Goal: Task Accomplishment & Management: Manage account settings

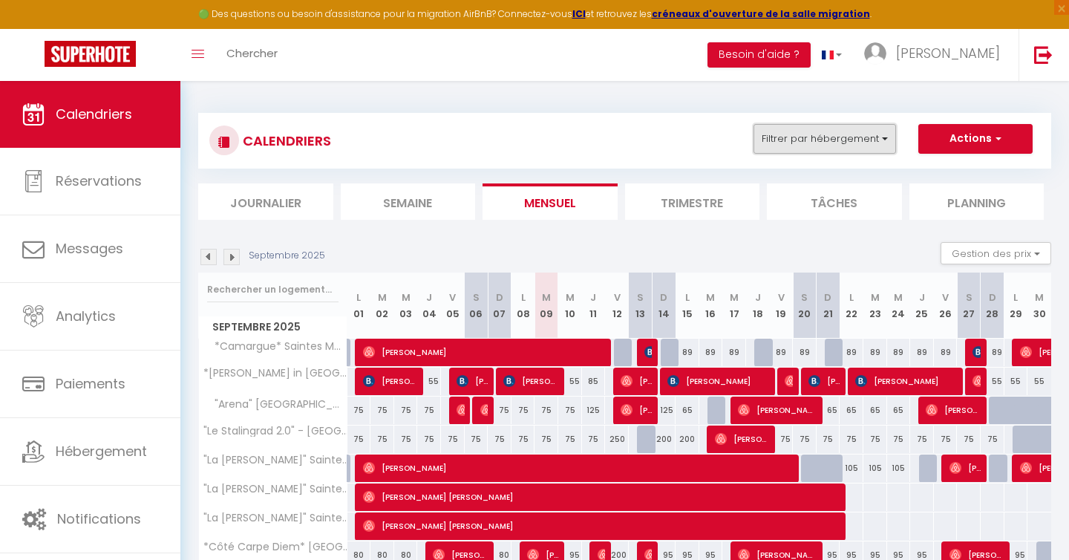
click at [875, 146] on button "Filtrer par hébergement" at bounding box center [825, 139] width 143 height 30
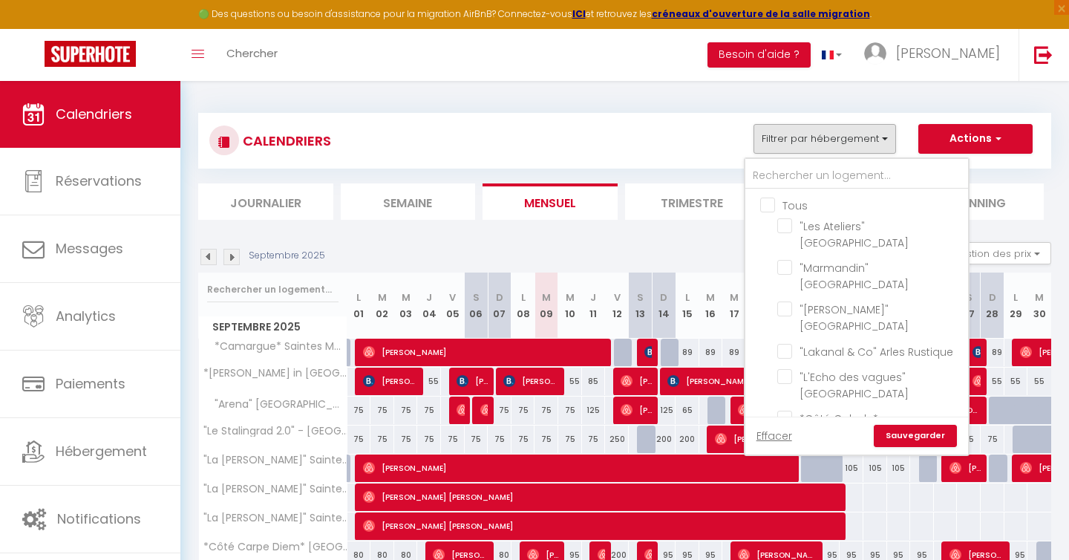
click at [762, 205] on input "Tous" at bounding box center [871, 204] width 223 height 15
checkbox input "true"
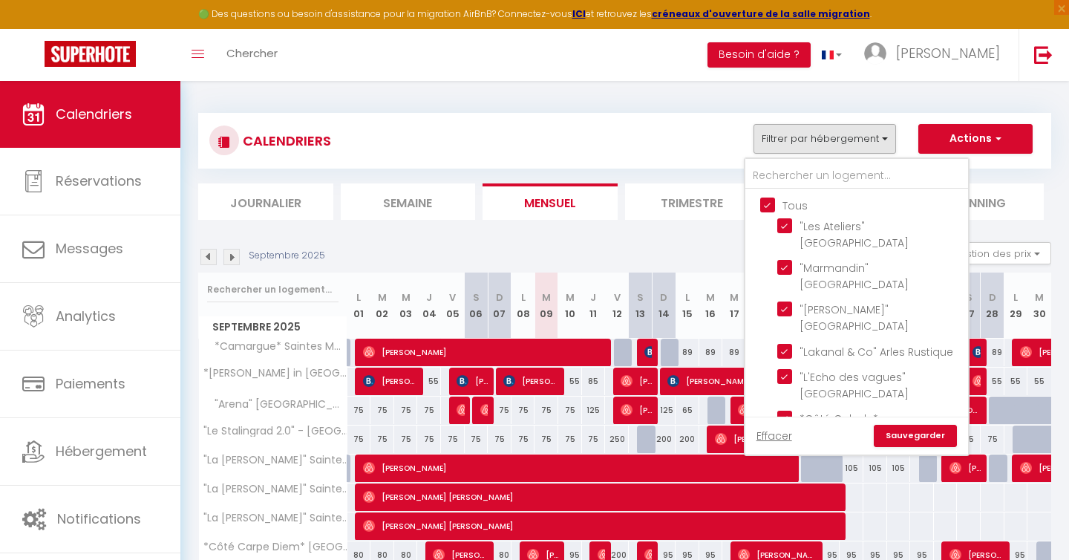
checkbox input "true"
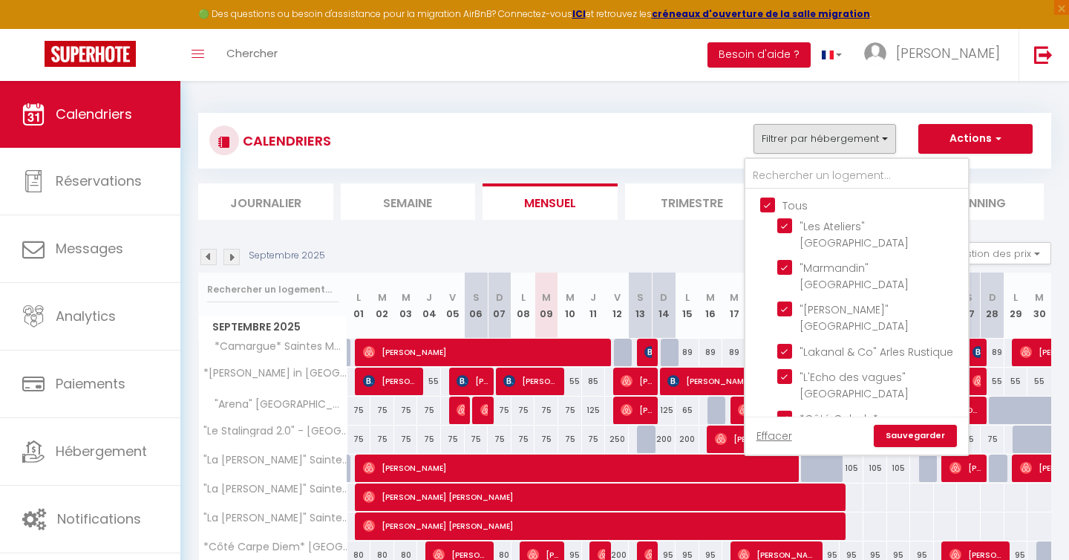
checkbox input "true"
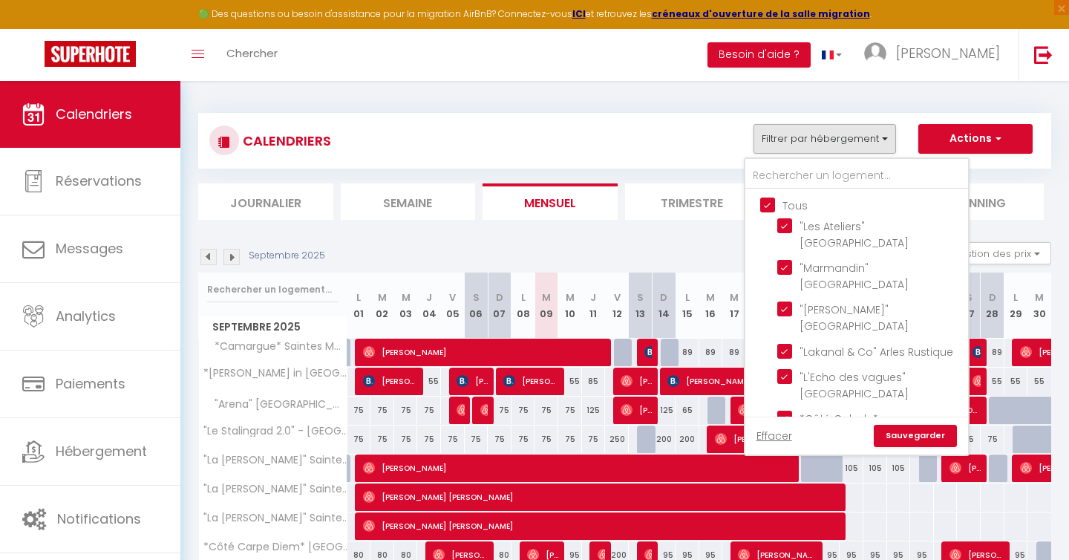
checkbox input "true"
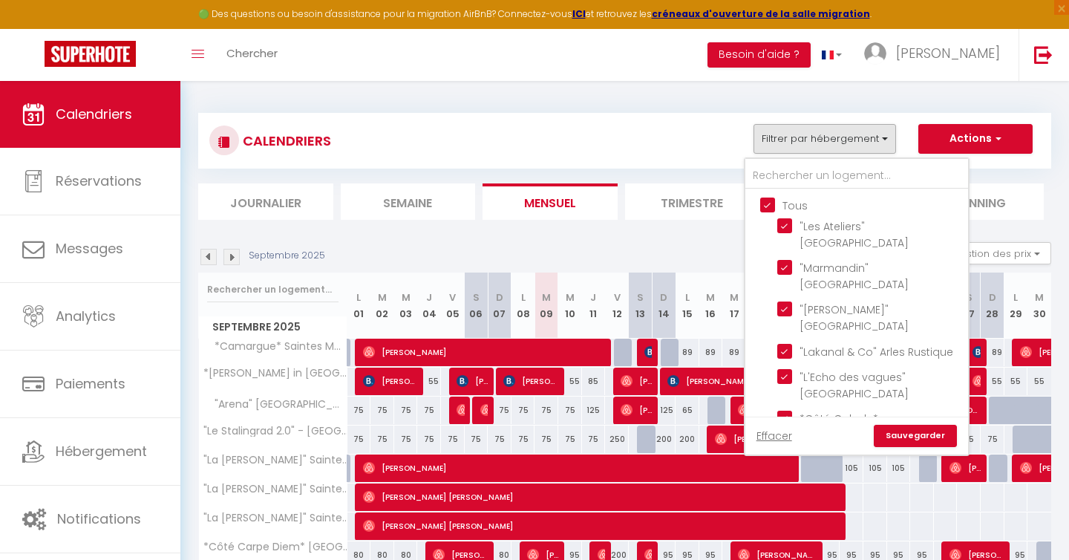
checkbox input "true"
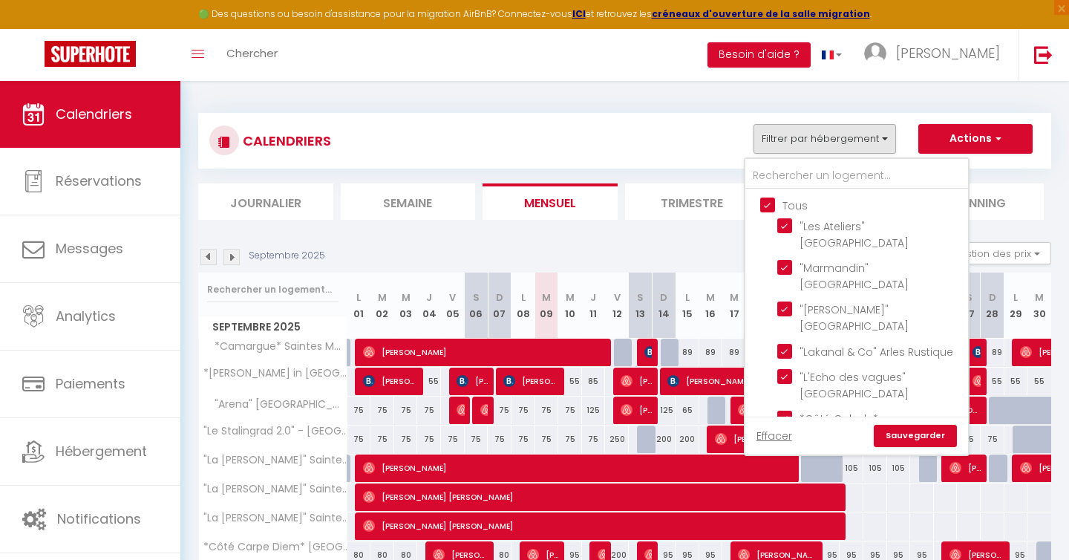
checkbox input "true"
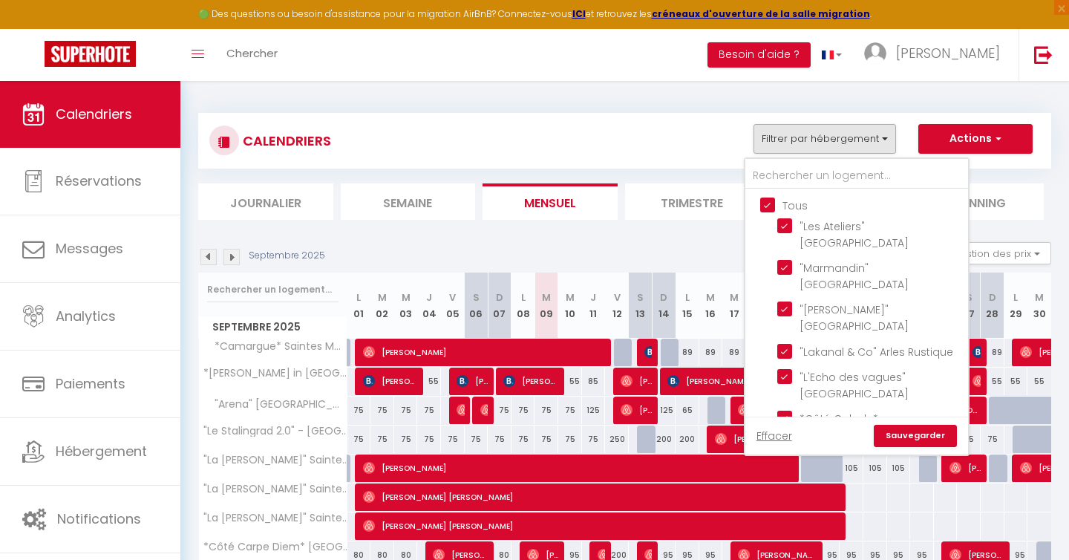
checkbox input "true"
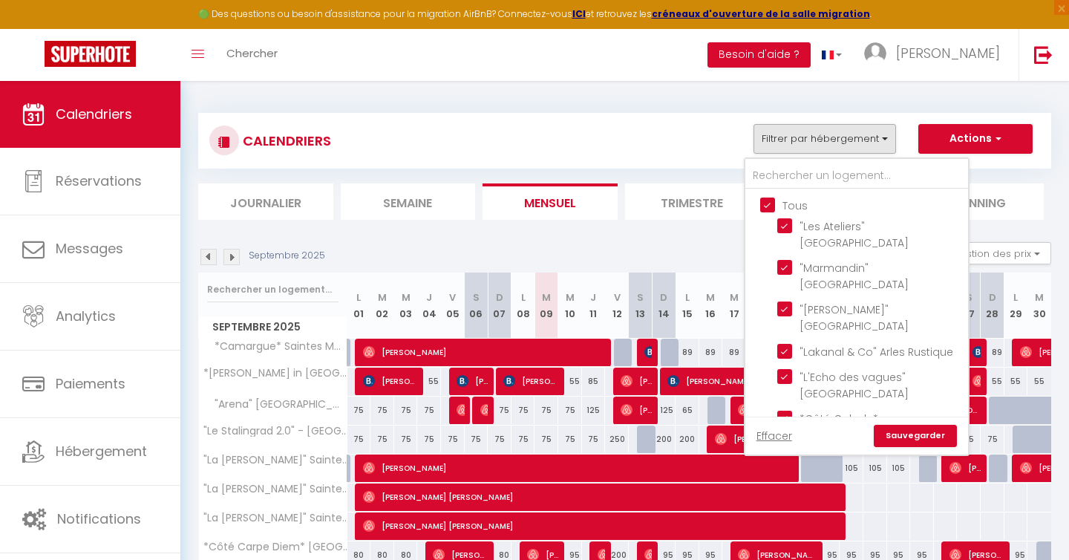
checkbox input "true"
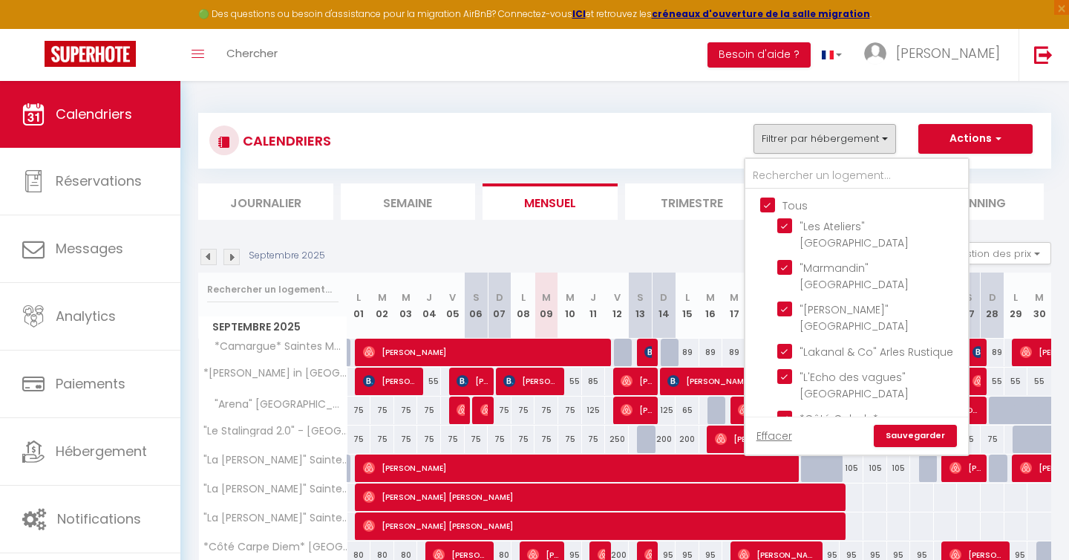
checkbox input "true"
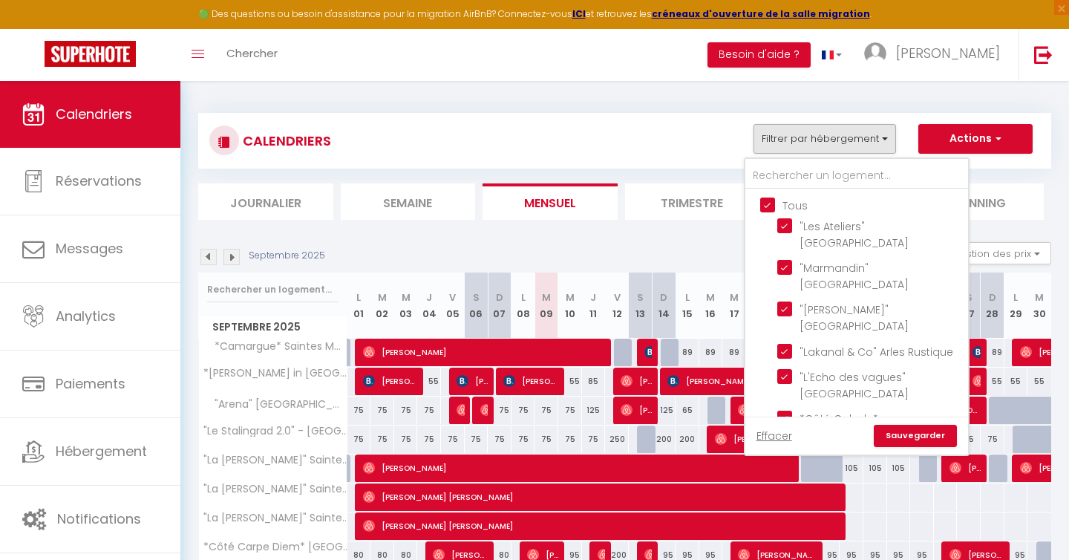
checkbox input "true"
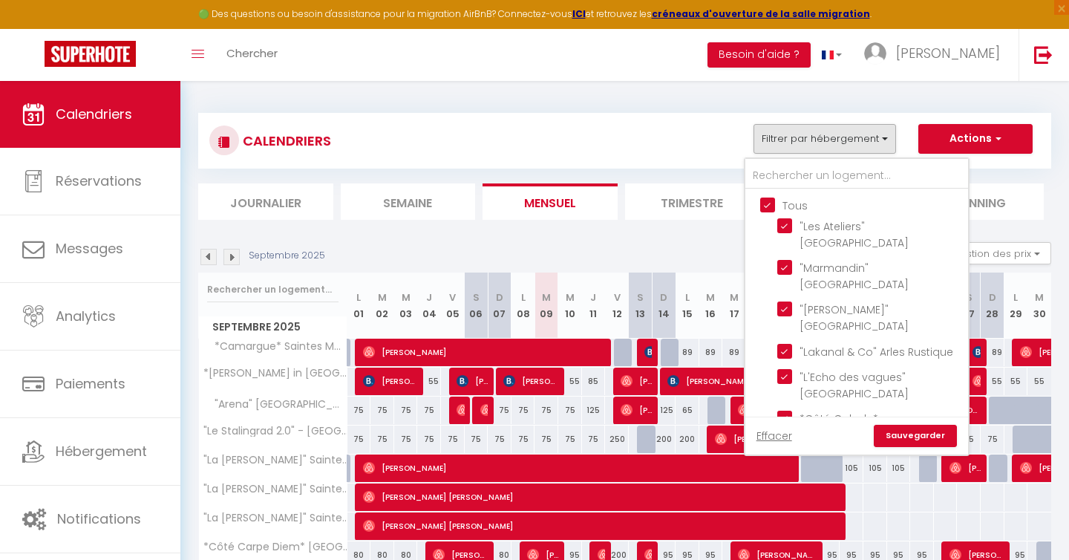
checkbox input "true"
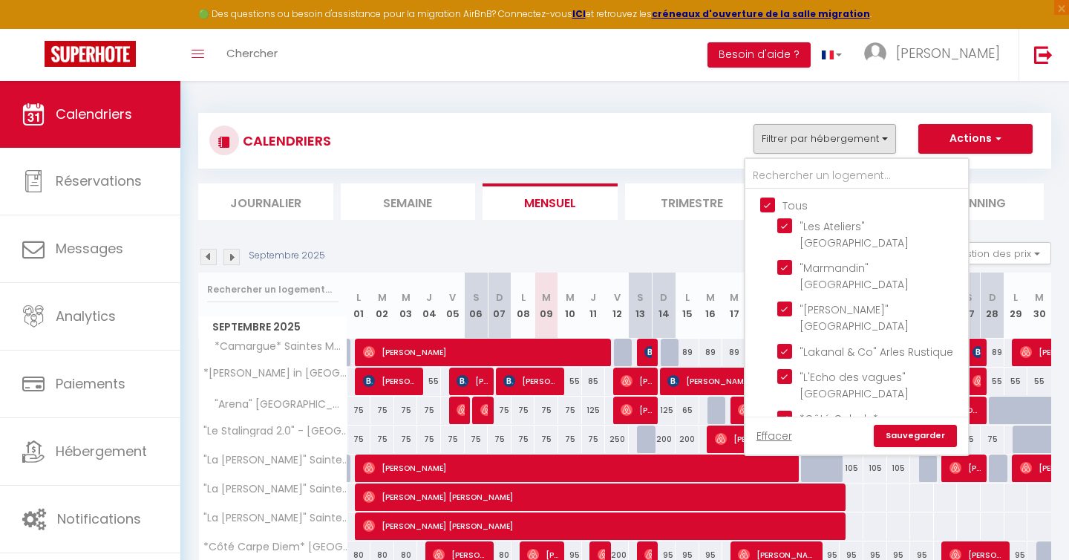
checkbox input "true"
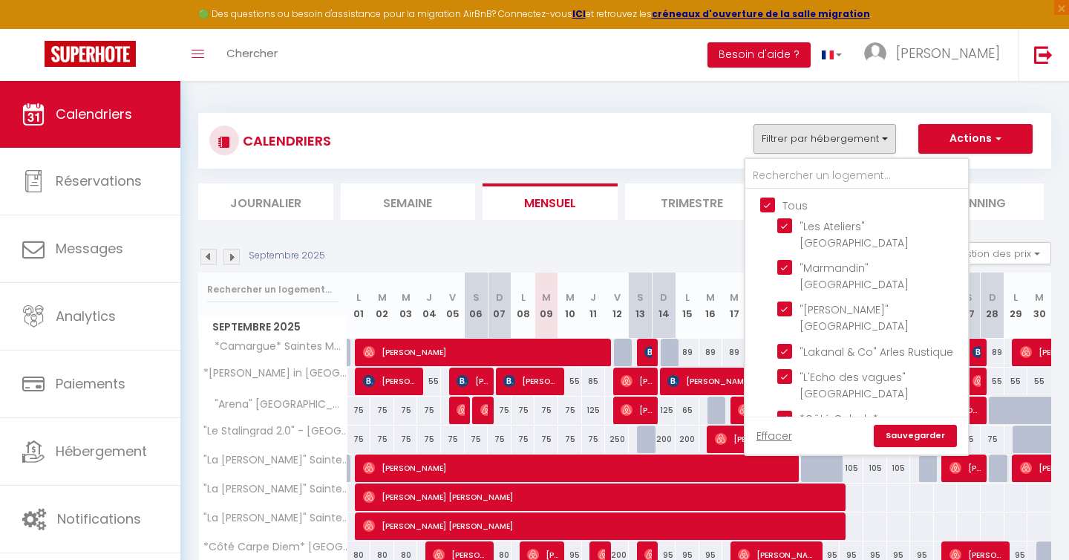
checkbox input "true"
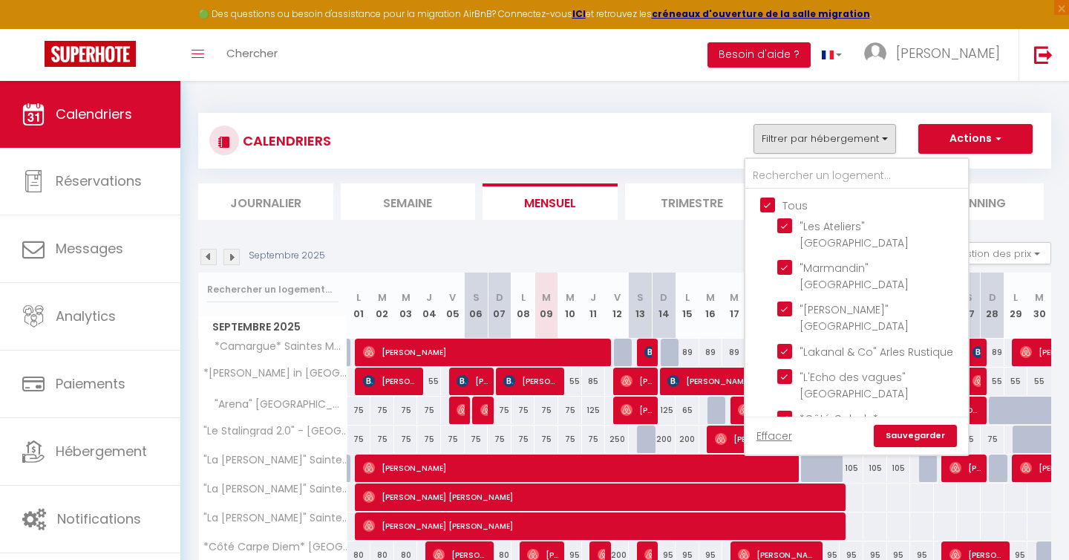
checkbox input "true"
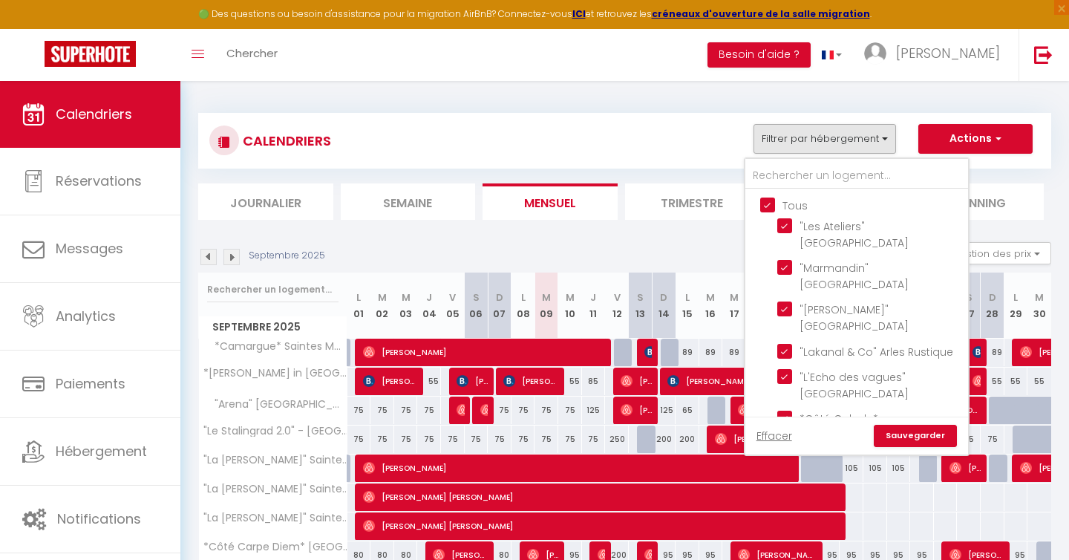
checkbox input "true"
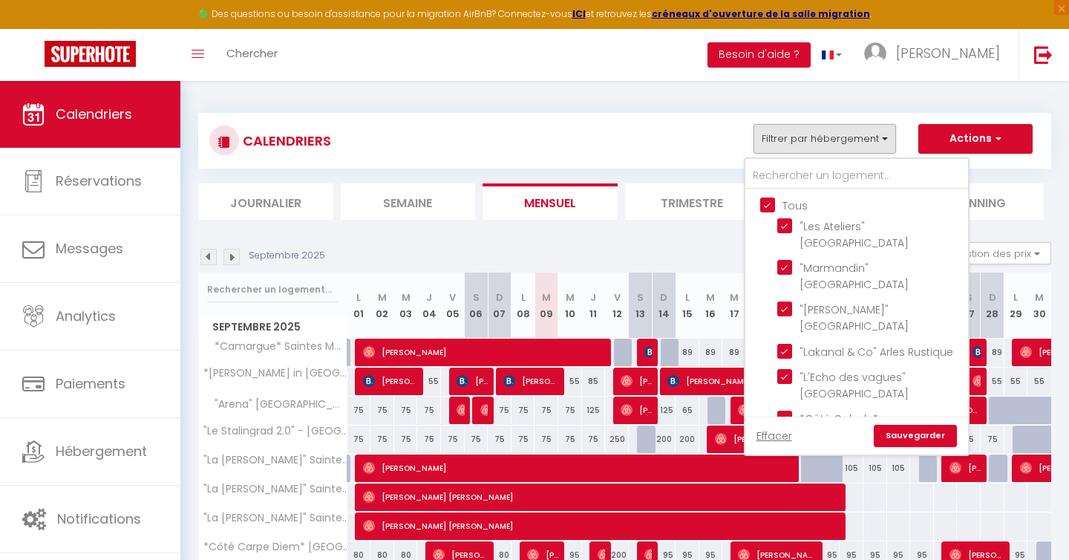
checkbox input "true"
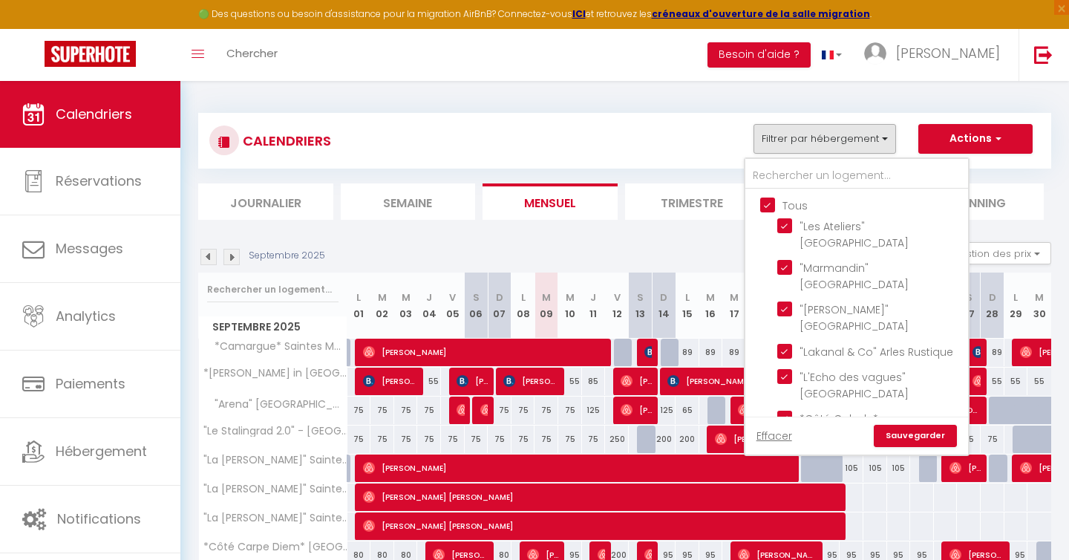
click at [775, 203] on input "Tous" at bounding box center [871, 204] width 223 height 15
checkbox input "false"
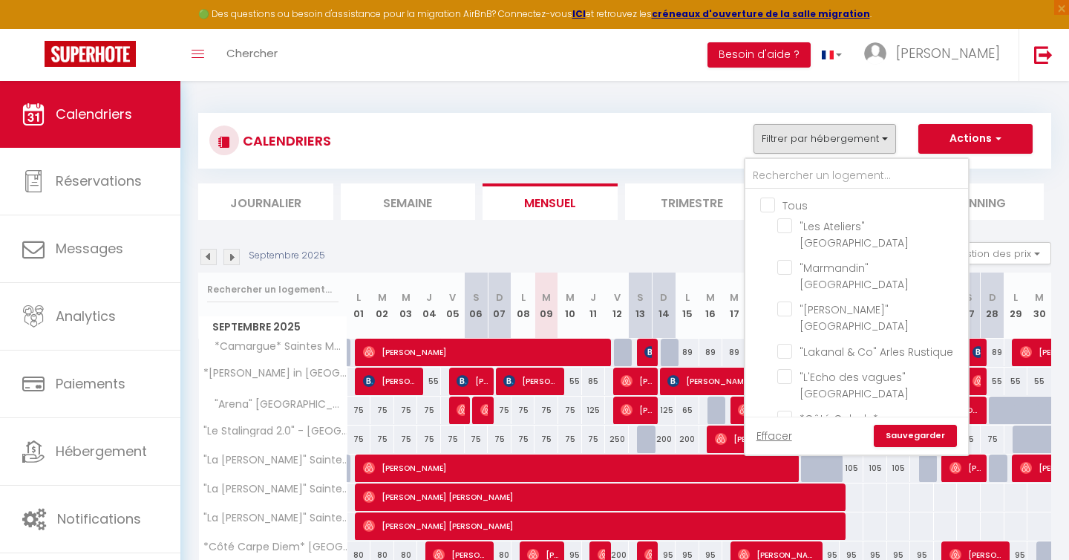
checkbox input "false"
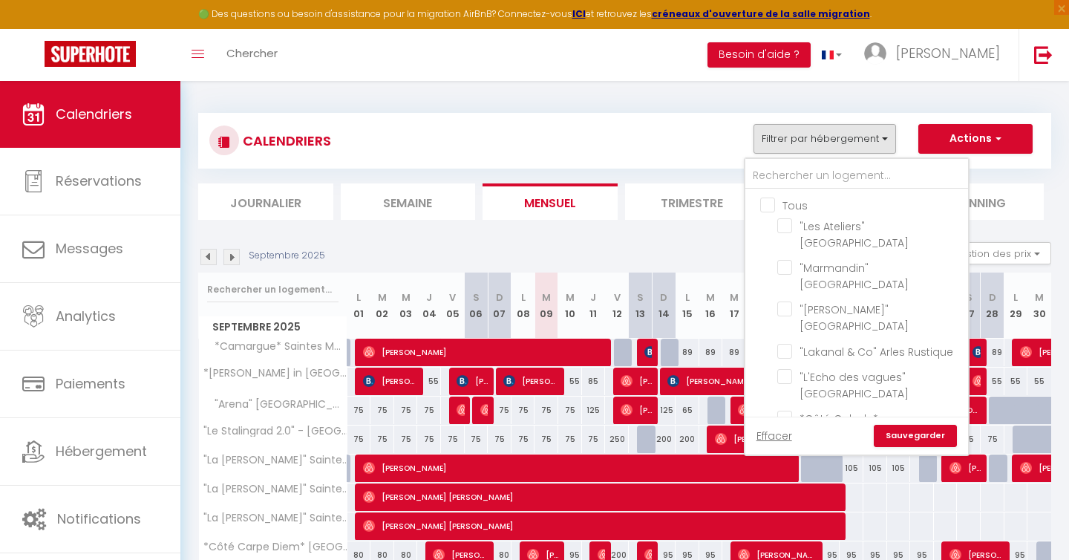
checkbox input "false"
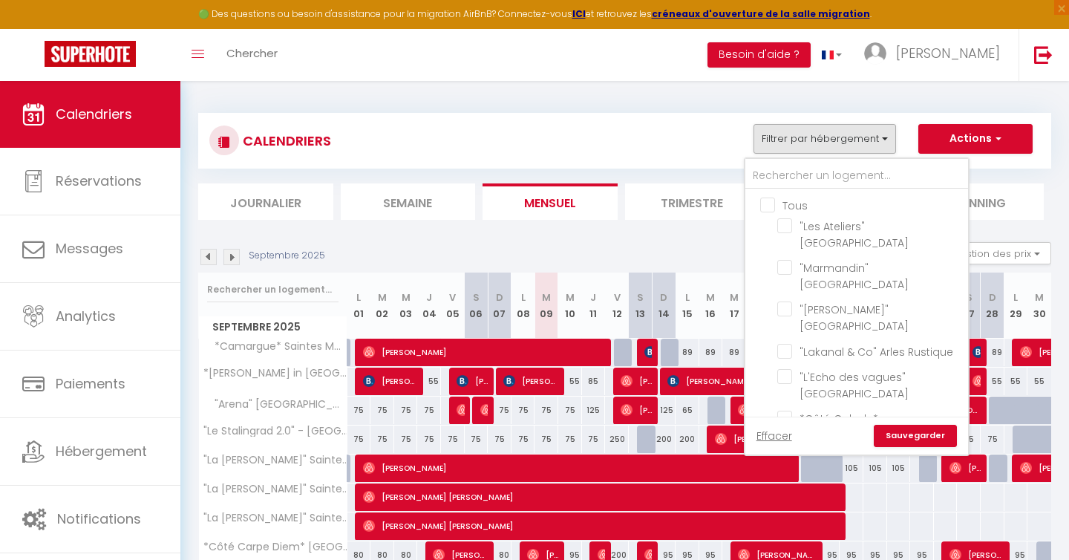
checkbox input "false"
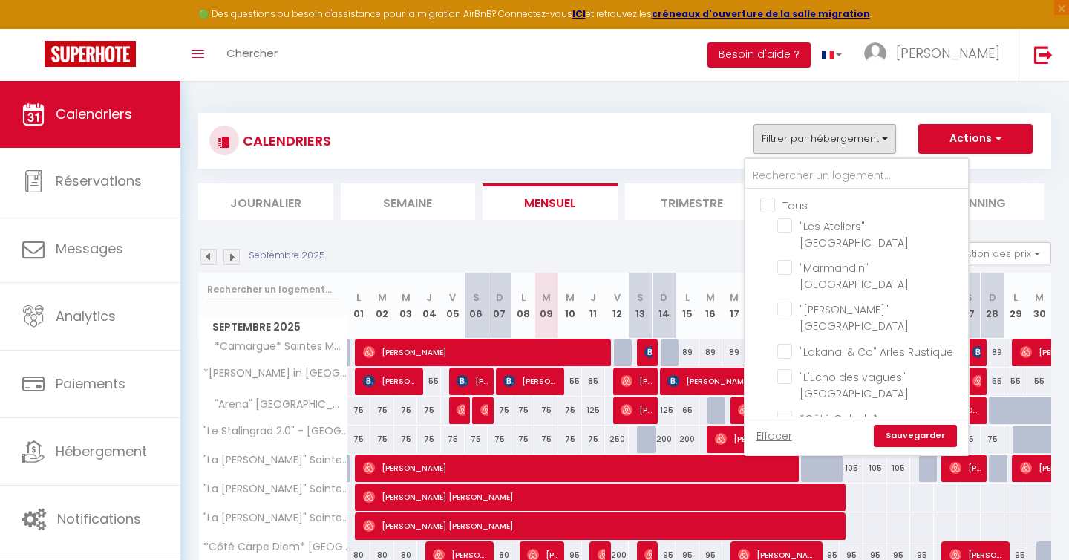
checkbox input "false"
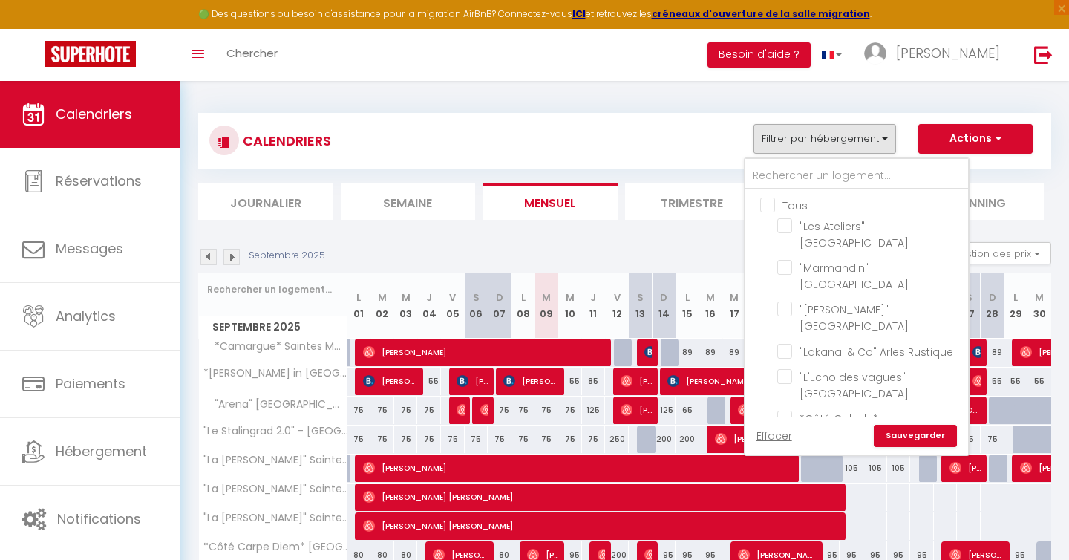
checkbox input "false"
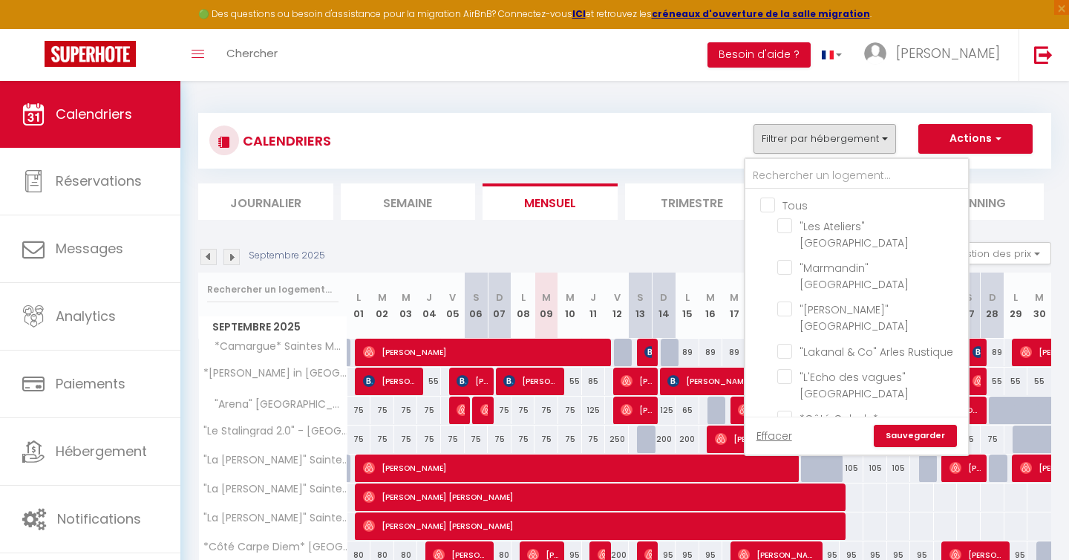
checkbox input "false"
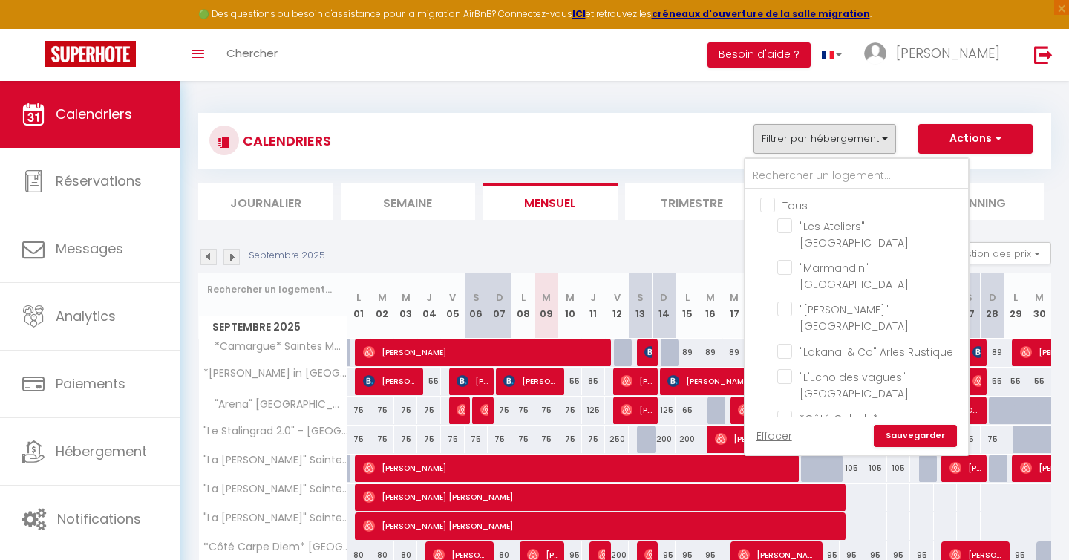
checkbox input "false"
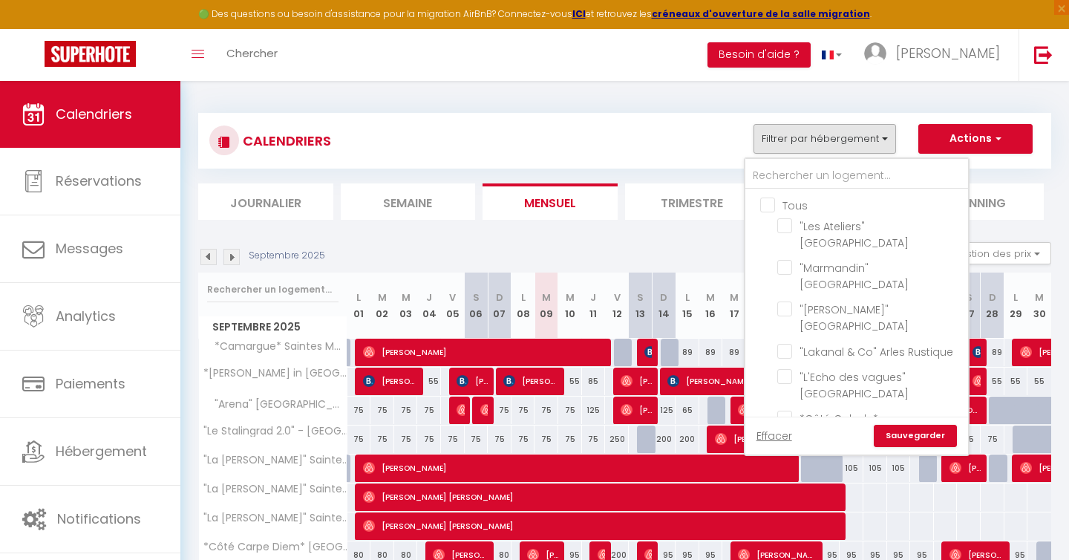
checkbox input "false"
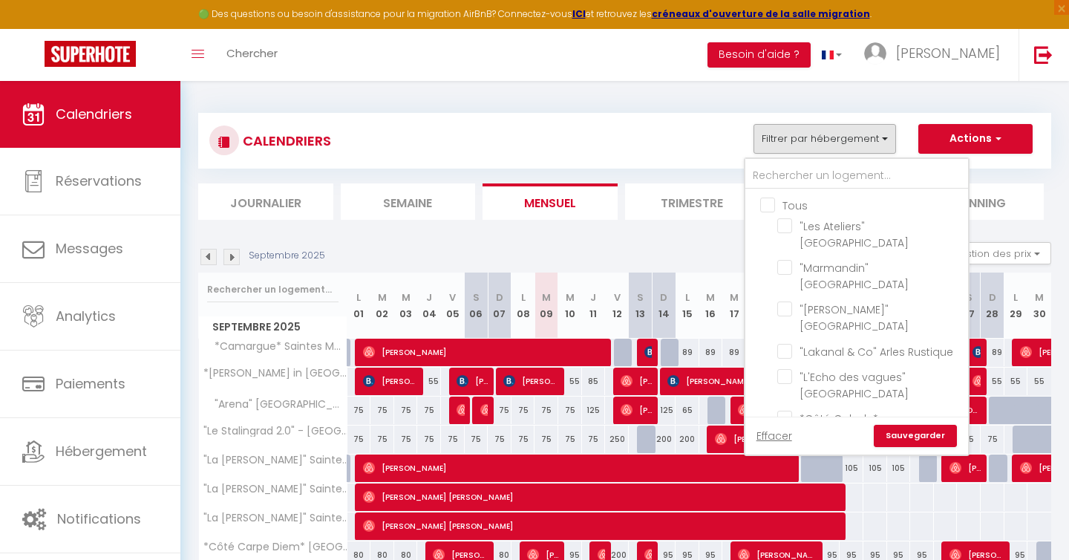
checkbox input "false"
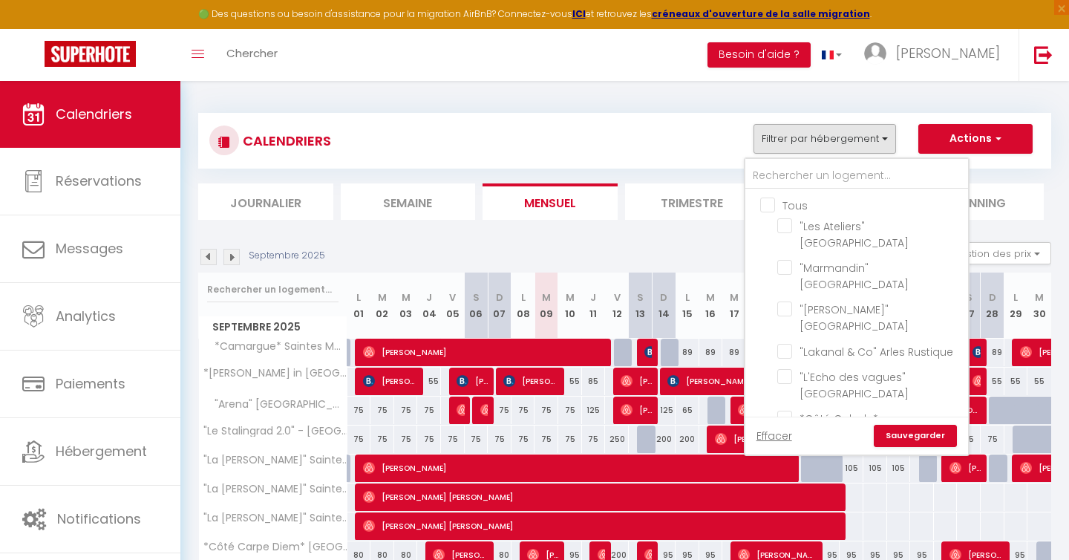
checkbox input "false"
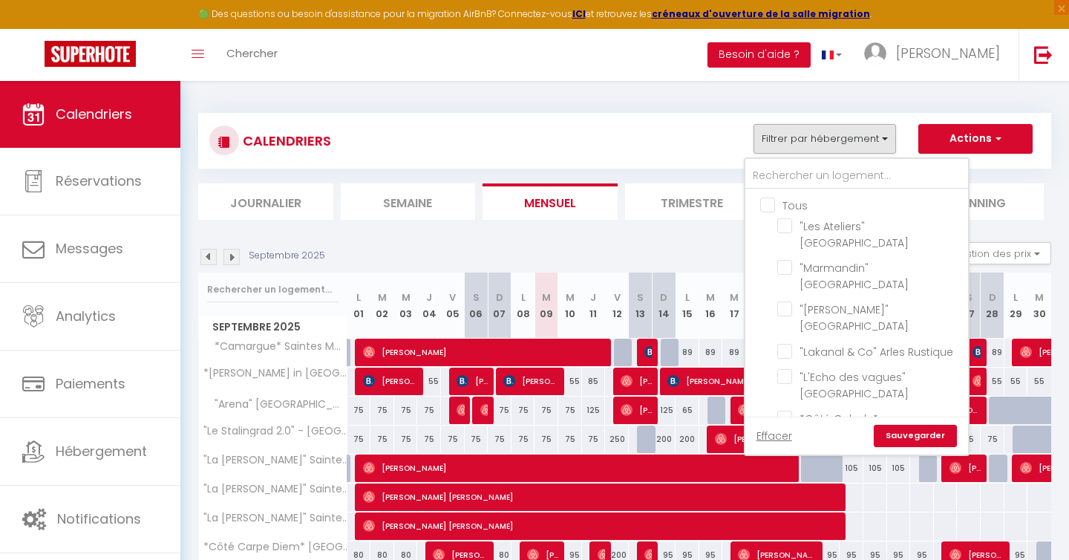
checkbox input "false"
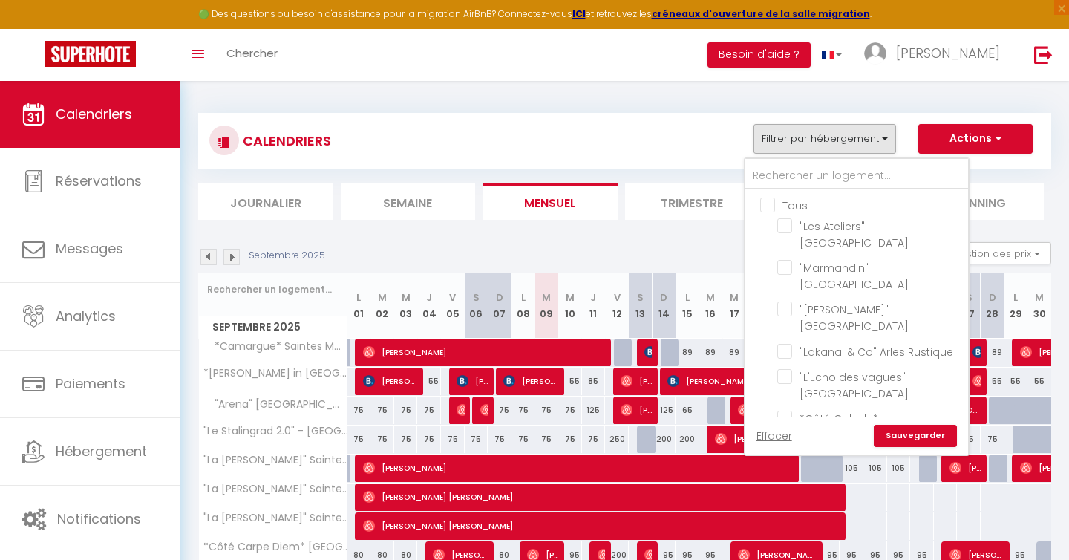
checkbox input "false"
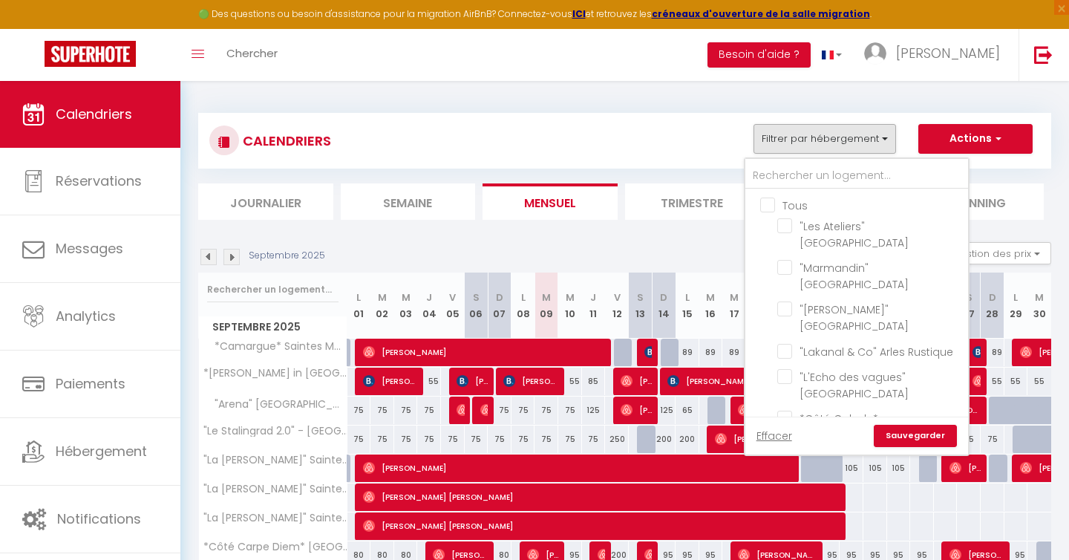
checkbox input "false"
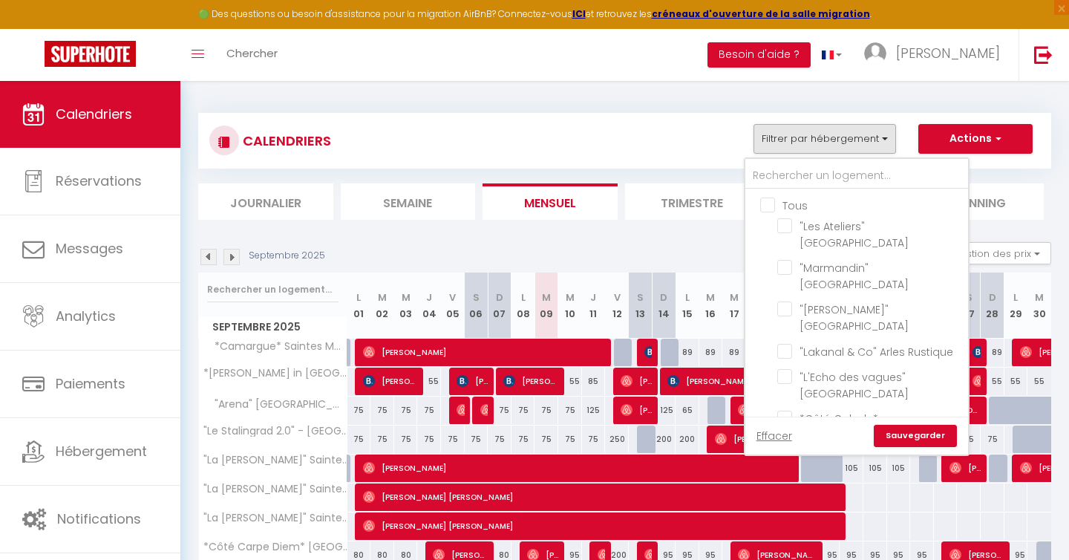
checkbox input "false"
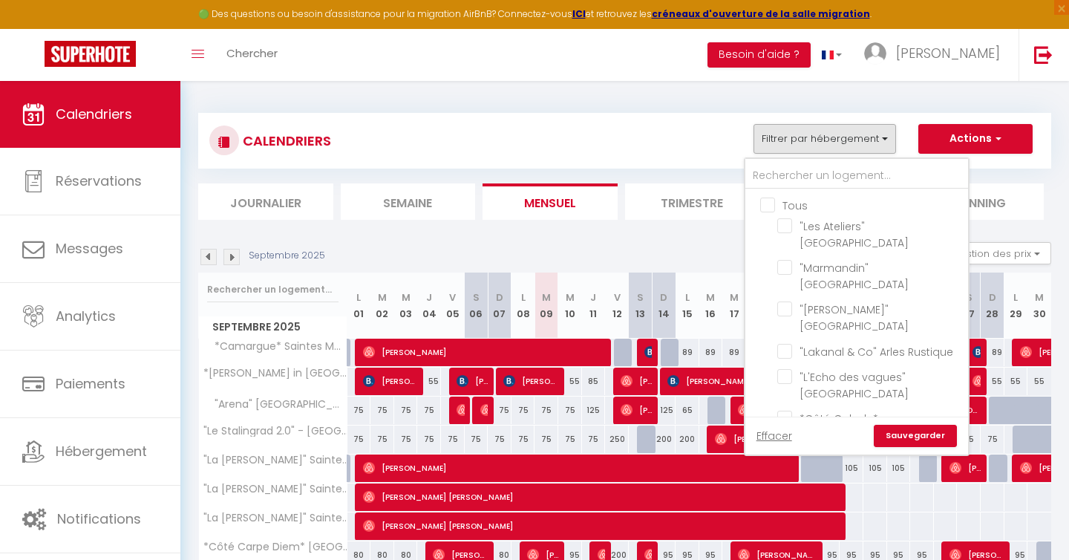
checkbox input "false"
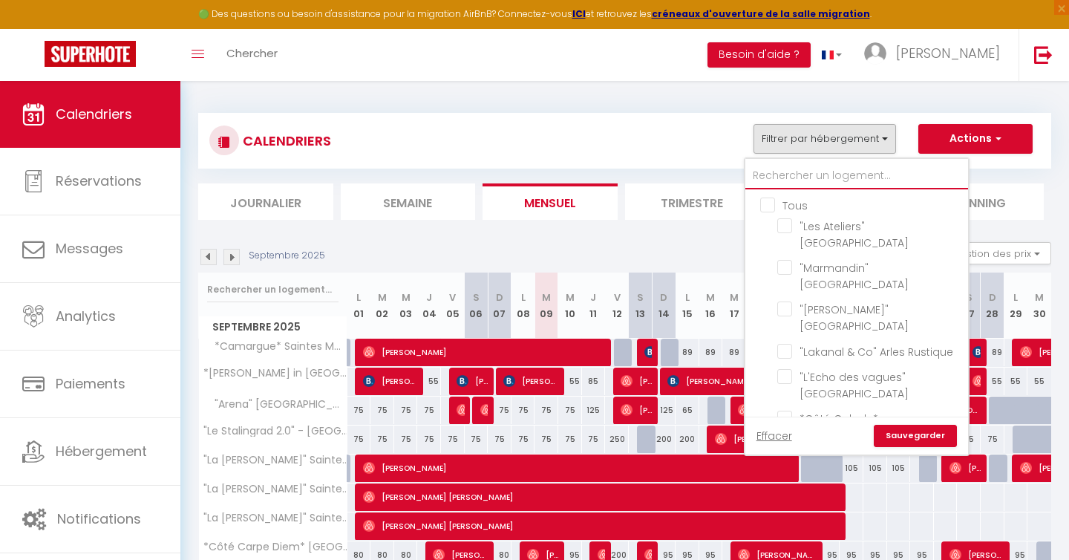
click at [779, 163] on input "text" at bounding box center [856, 176] width 223 height 27
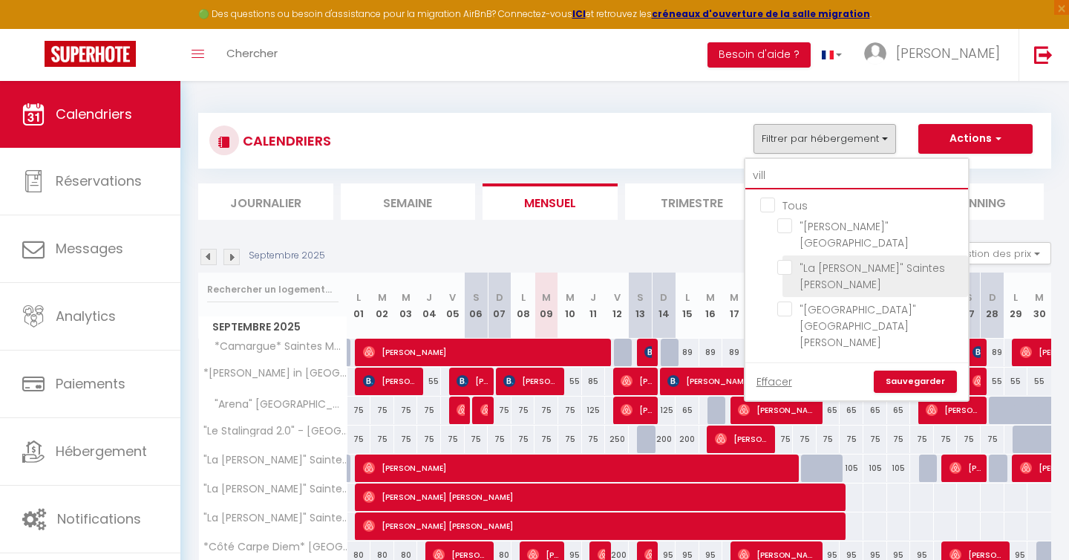
type input "vill"
click at [784, 260] on input ""La [PERSON_NAME]" Saintes [PERSON_NAME]" at bounding box center [870, 267] width 186 height 15
checkbox input "true"
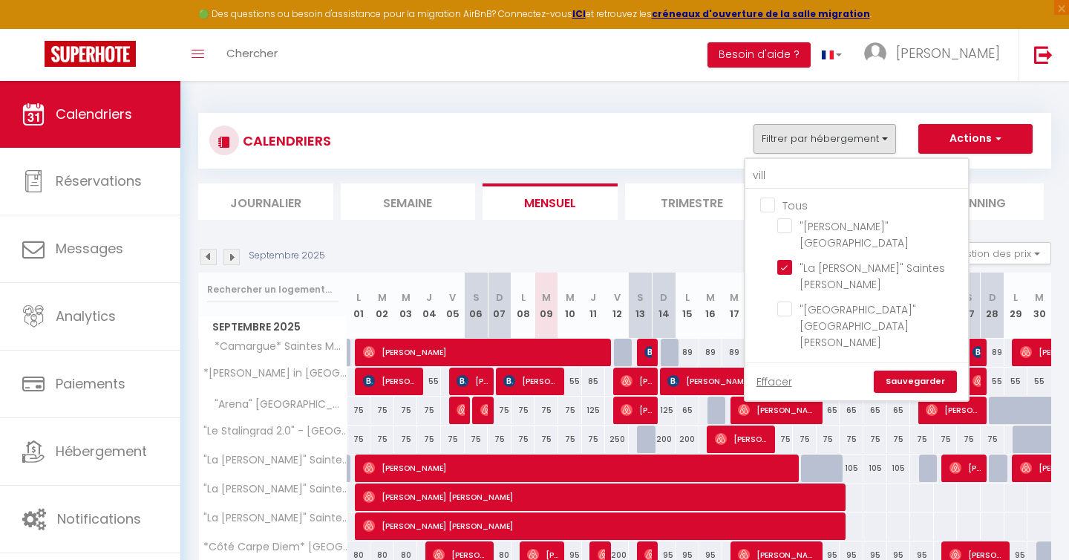
click at [895, 370] on link "Sauvegarder" at bounding box center [915, 381] width 83 height 22
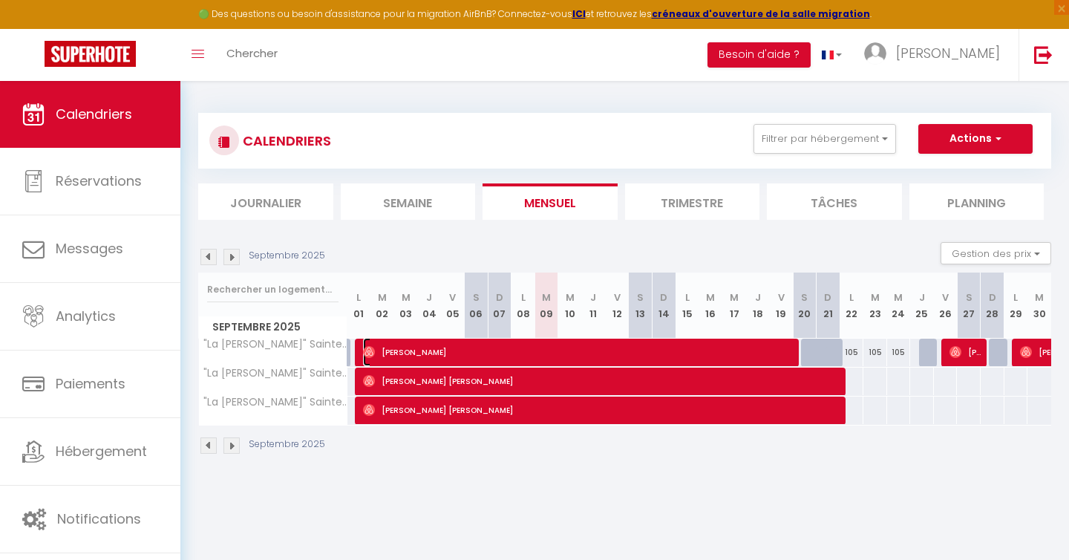
click at [410, 351] on span "[PERSON_NAME]" at bounding box center [581, 352] width 436 height 28
select select "OK"
select select "0"
select select "1"
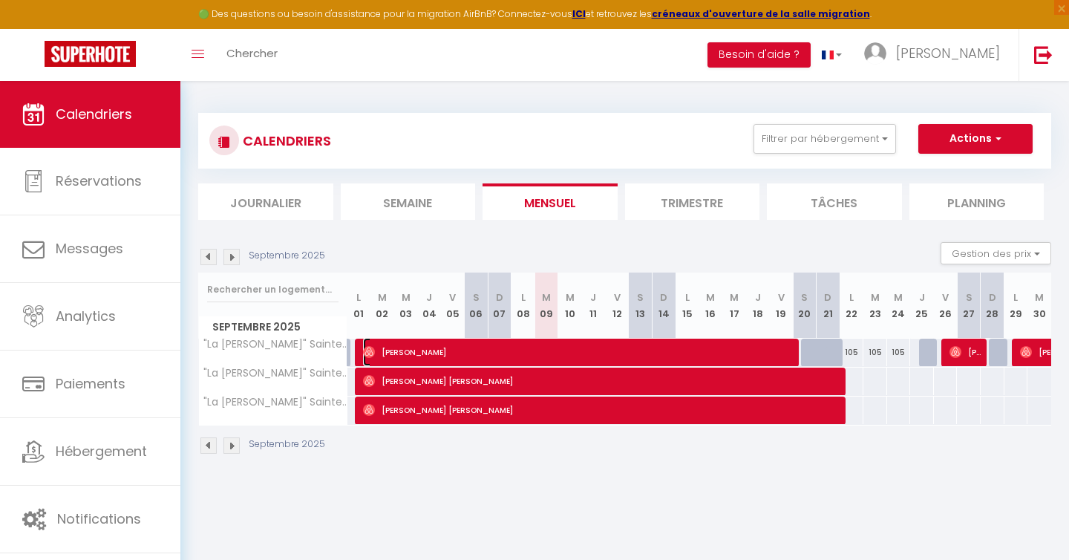
select select "1"
select select
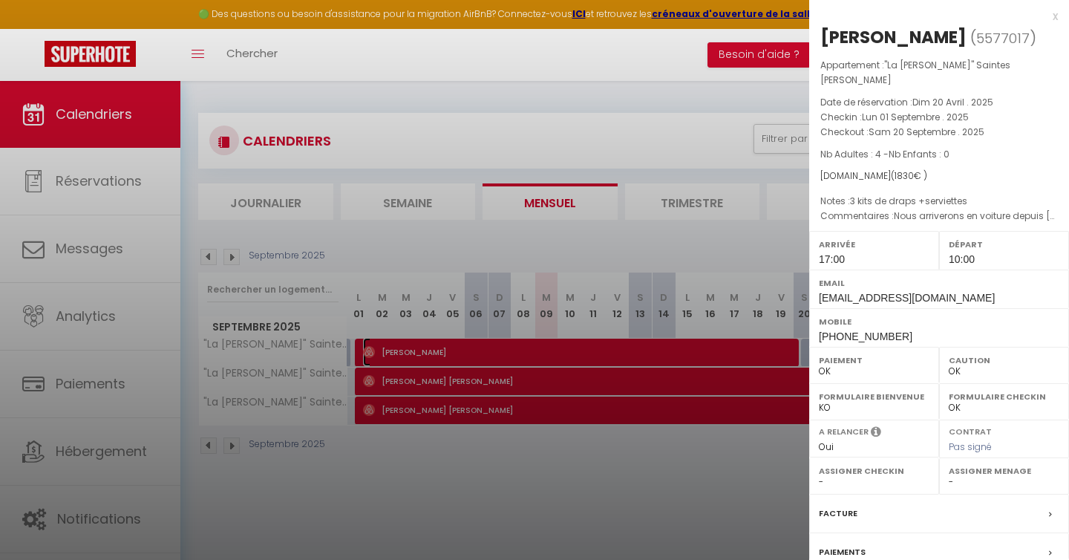
select select "19843"
click at [1058, 17] on div "x [PERSON_NAME] ( 5577017 ) Appartement : "La [PERSON_NAME]" Saintes [PERSON_NA…" at bounding box center [939, 353] width 260 height 707
click at [1056, 16] on div "x" at bounding box center [933, 16] width 249 height 18
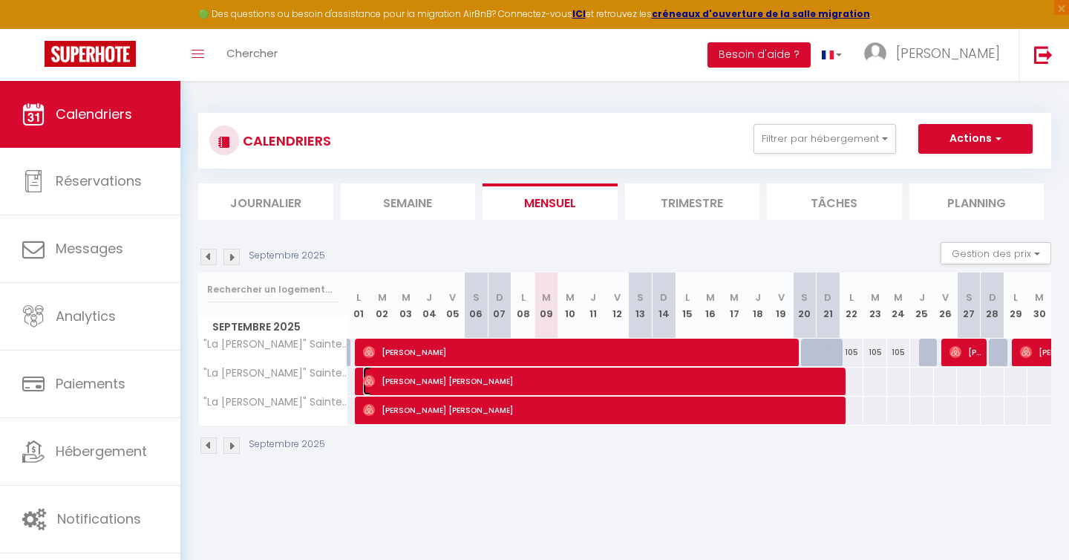
click at [526, 372] on span "[PERSON_NAME] [PERSON_NAME]" at bounding box center [604, 381] width 483 height 28
select select "KO"
select select
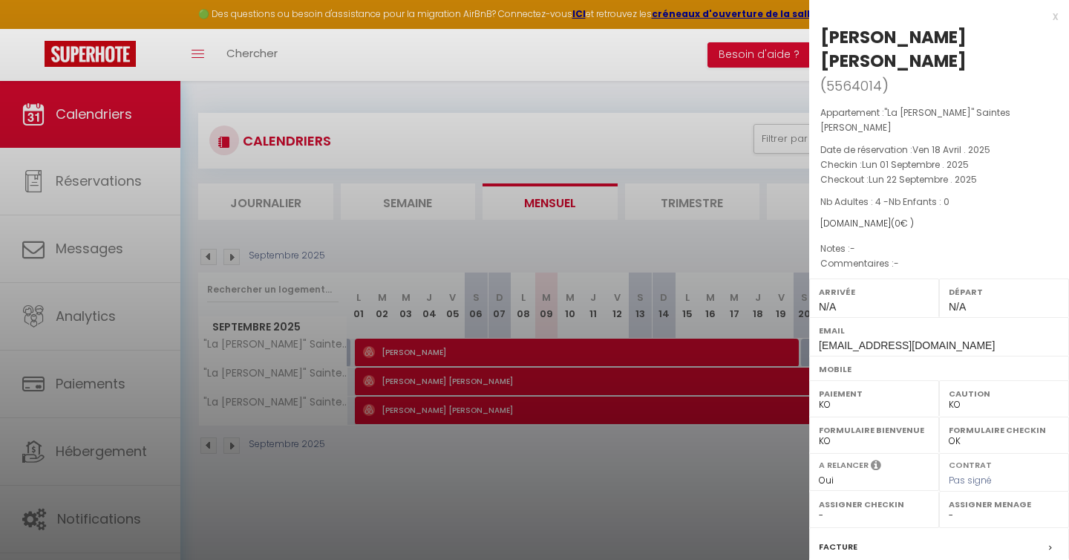
click at [1053, 16] on div "x" at bounding box center [933, 16] width 249 height 18
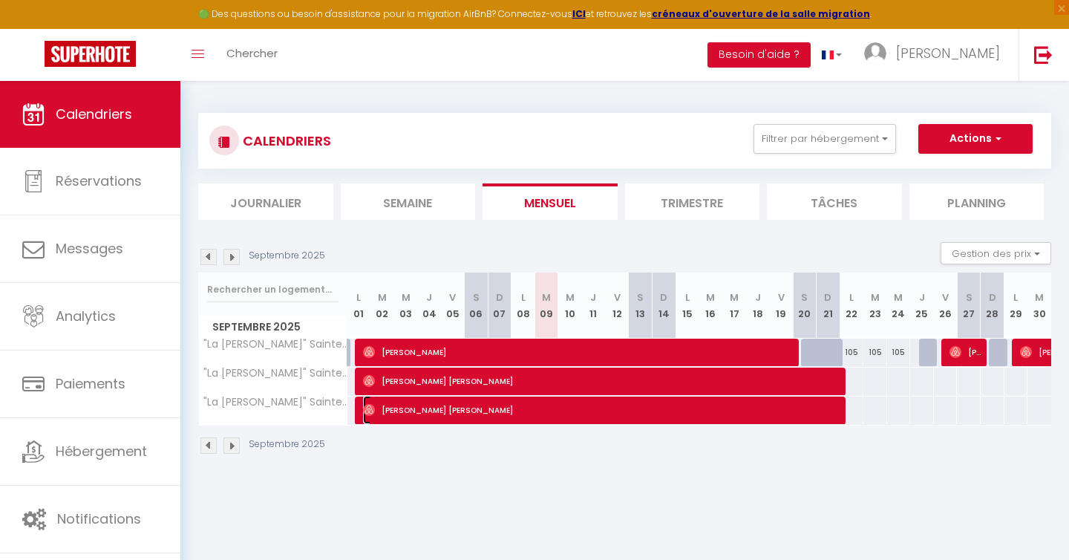
click at [585, 416] on span "[PERSON_NAME] [PERSON_NAME]" at bounding box center [604, 410] width 483 height 28
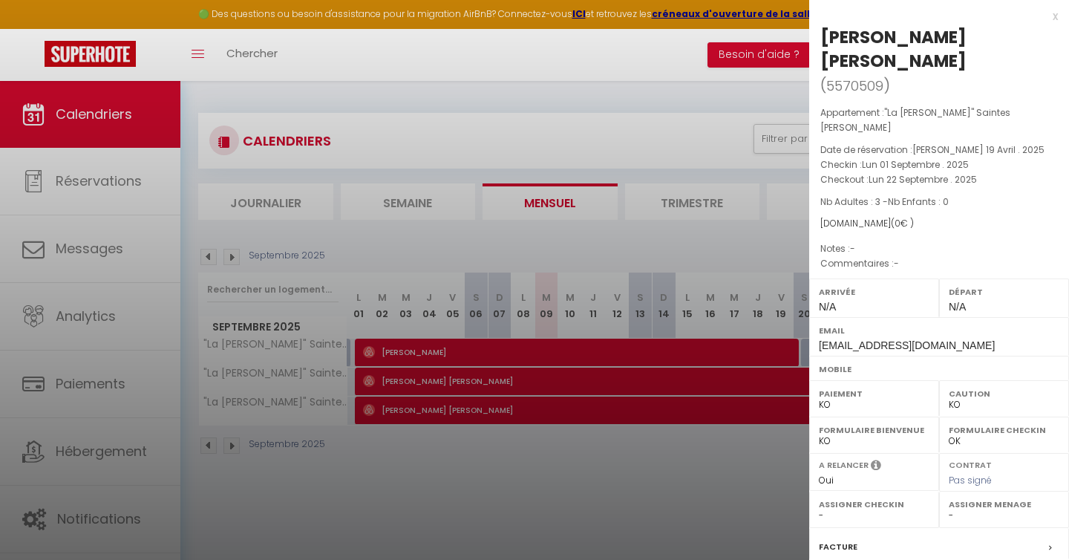
click at [1053, 17] on div "x" at bounding box center [933, 16] width 249 height 18
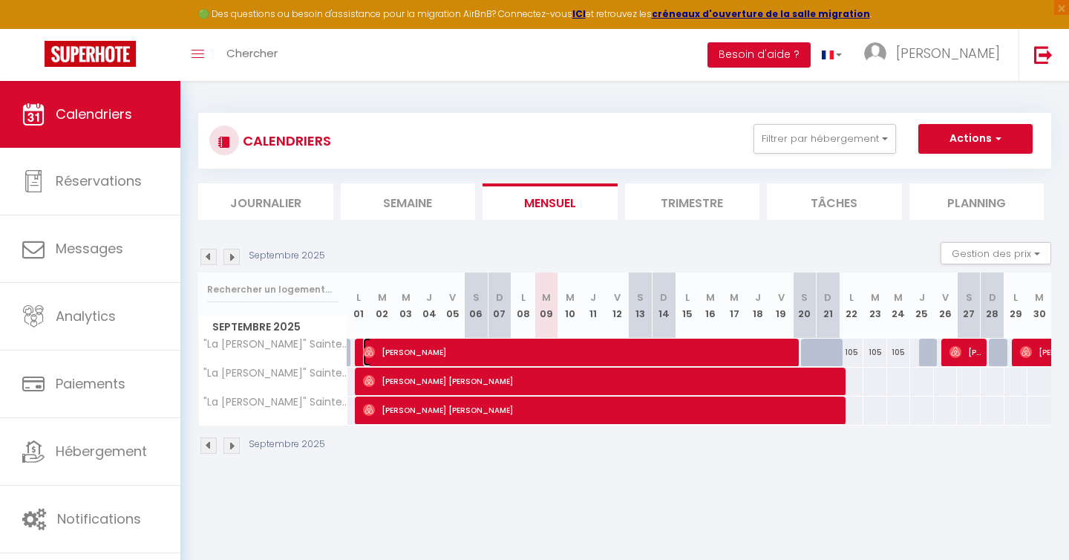
click at [401, 353] on span "[PERSON_NAME]" at bounding box center [581, 352] width 436 height 28
select select "OK"
select select "1"
select select "19843"
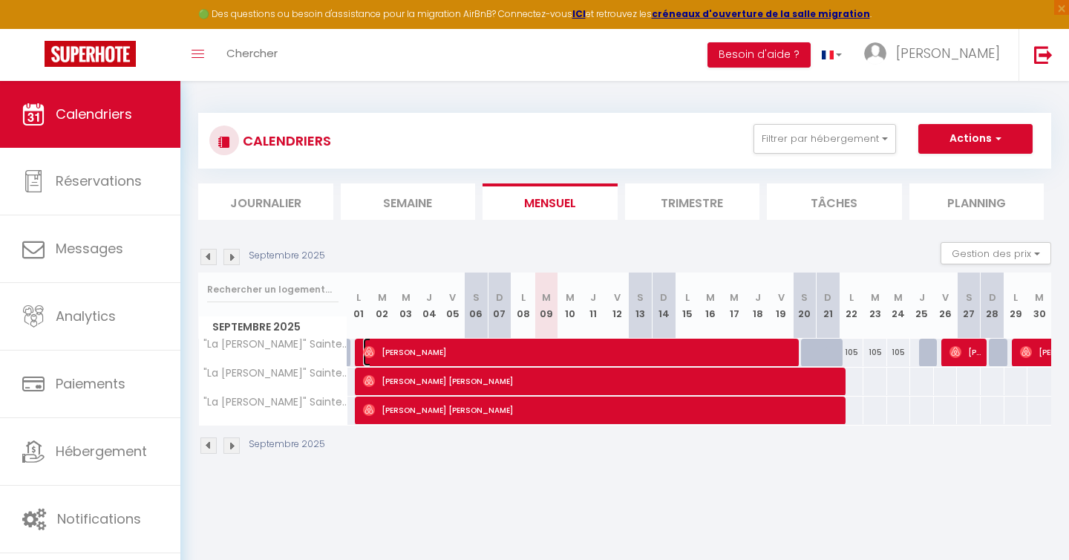
select select "19843"
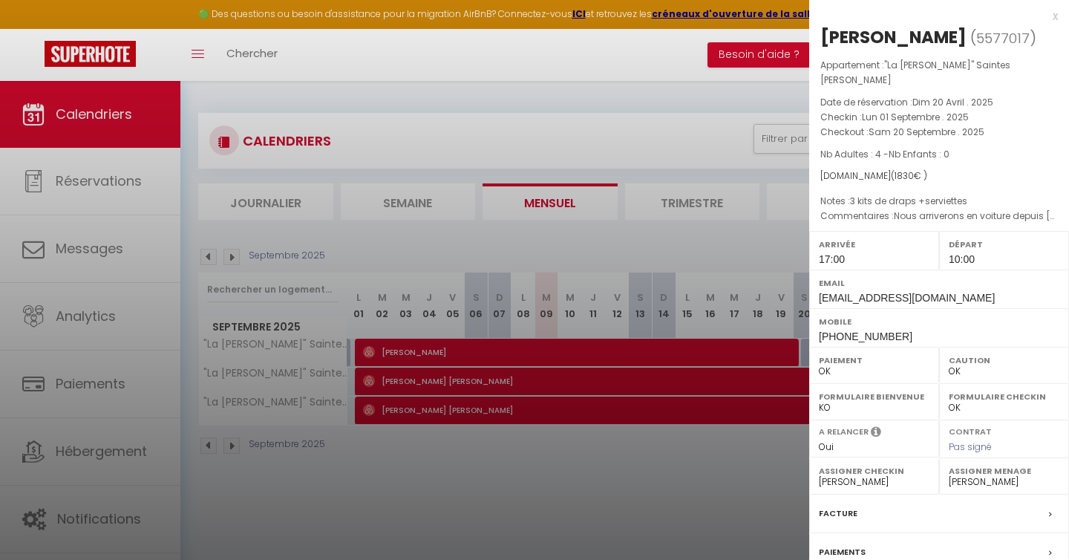
click at [1053, 17] on div "x" at bounding box center [933, 16] width 249 height 18
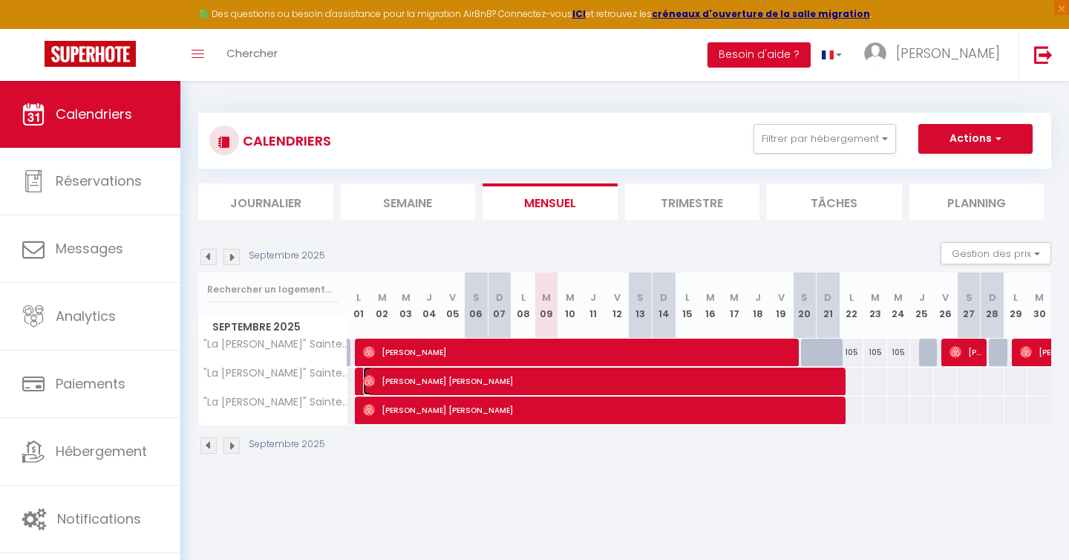
click at [466, 387] on span "[PERSON_NAME] [PERSON_NAME]" at bounding box center [604, 381] width 483 height 28
select select "KO"
select select
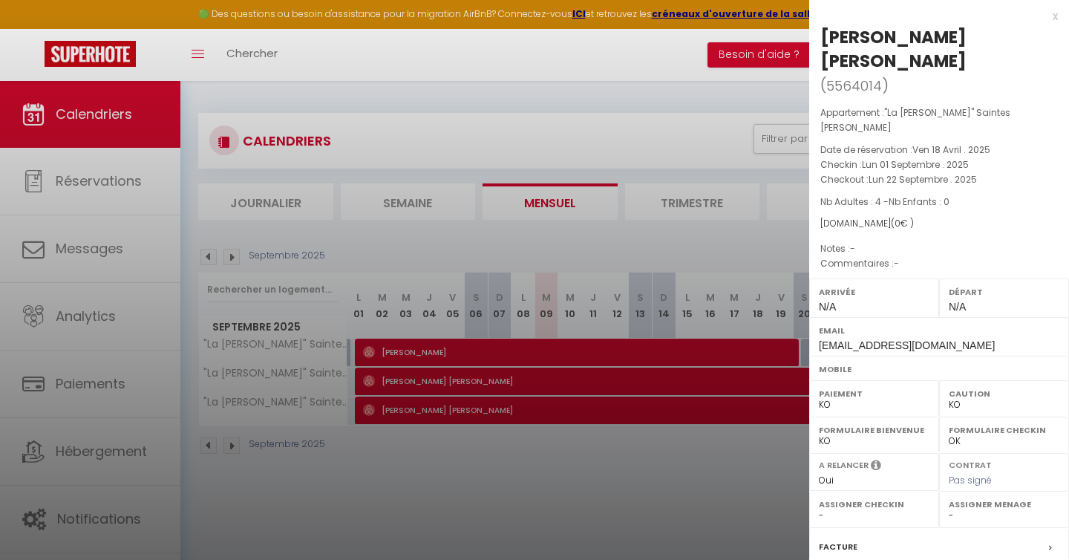
click at [1054, 15] on div "x" at bounding box center [933, 16] width 249 height 18
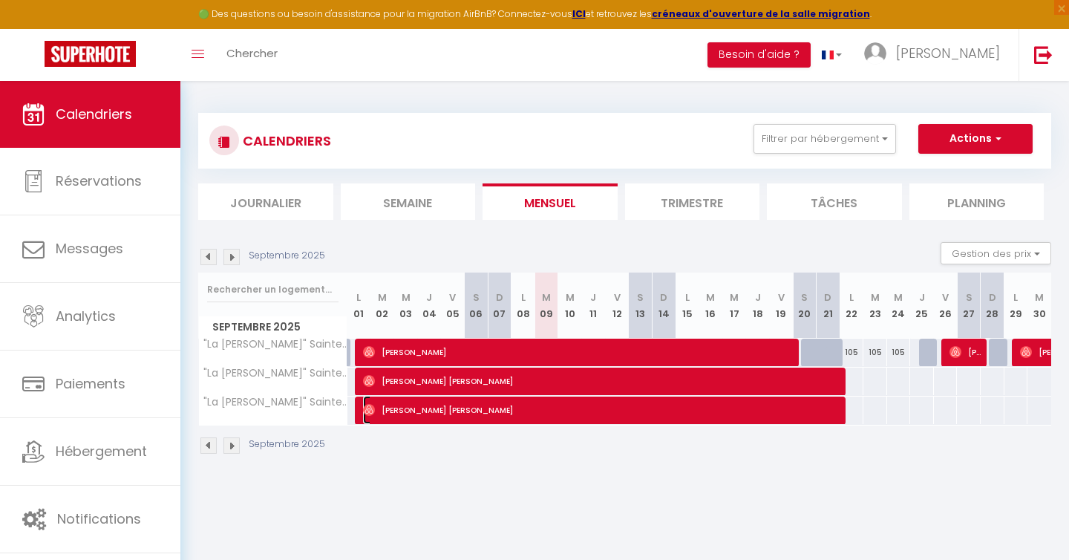
click at [678, 410] on span "[PERSON_NAME] [PERSON_NAME]" at bounding box center [604, 410] width 483 height 28
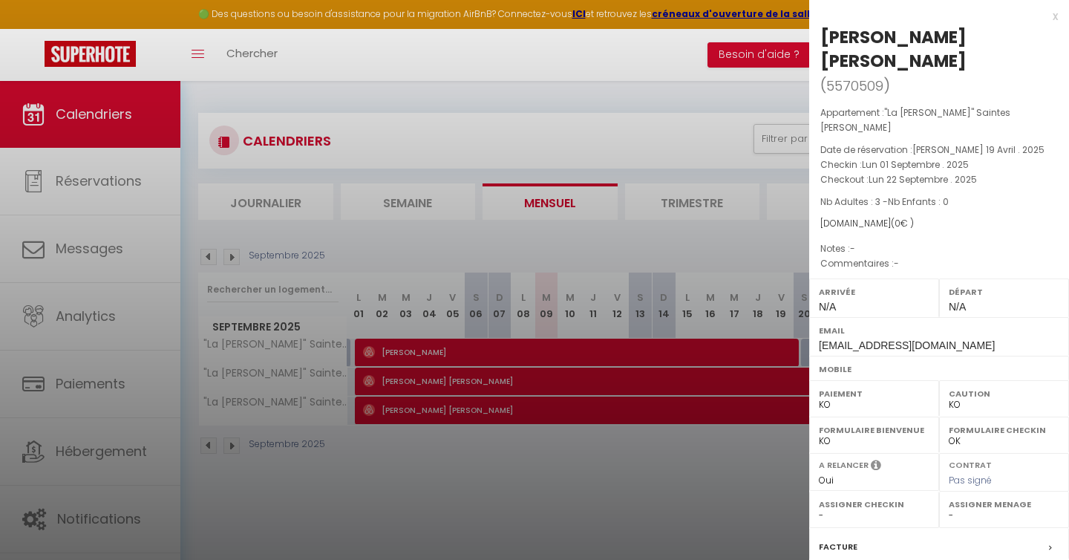
click at [1053, 16] on div "x" at bounding box center [933, 16] width 249 height 18
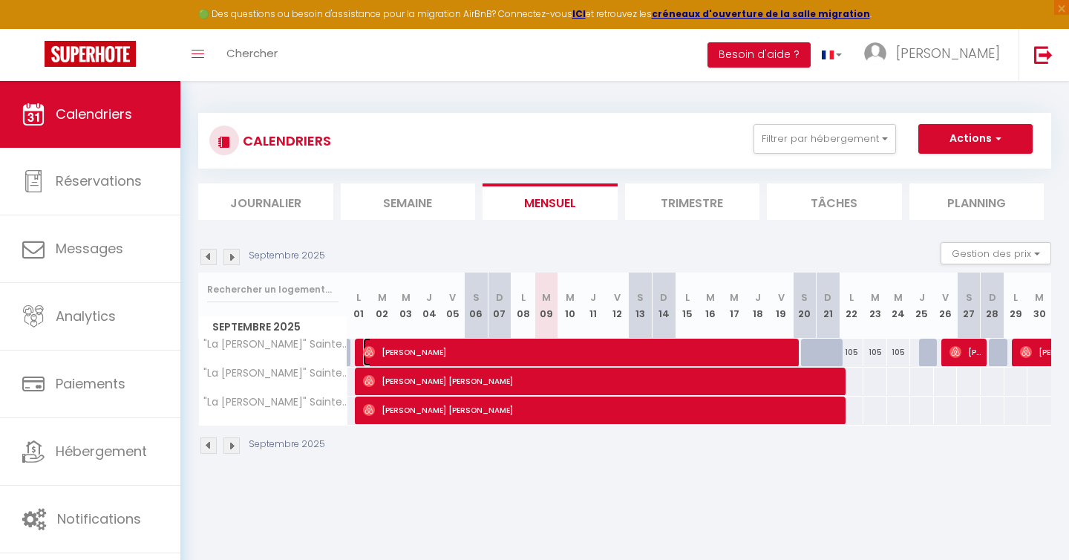
click at [735, 347] on span "[PERSON_NAME]" at bounding box center [581, 352] width 436 height 28
select select "OK"
select select "1"
select select "19843"
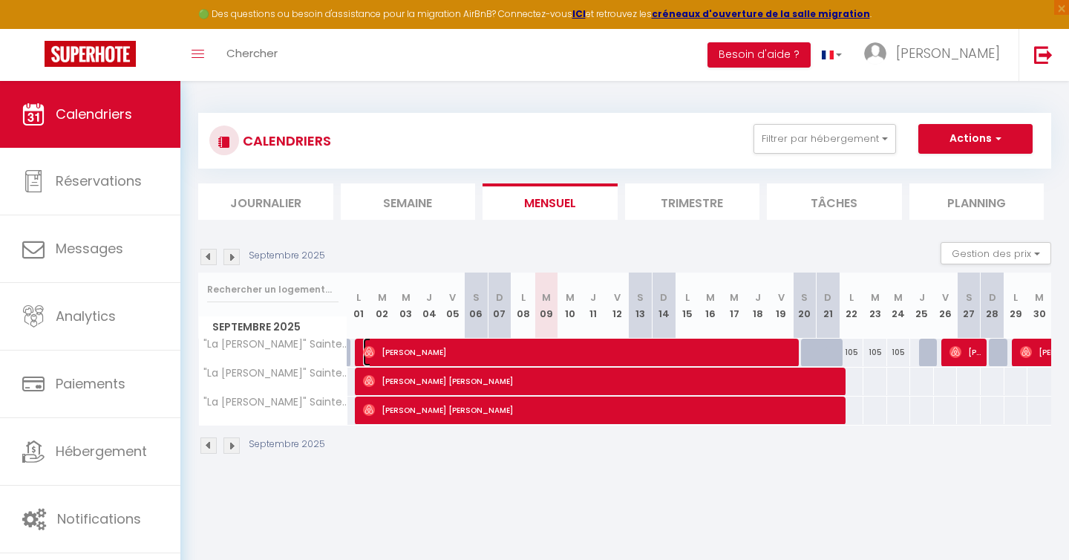
select select "19843"
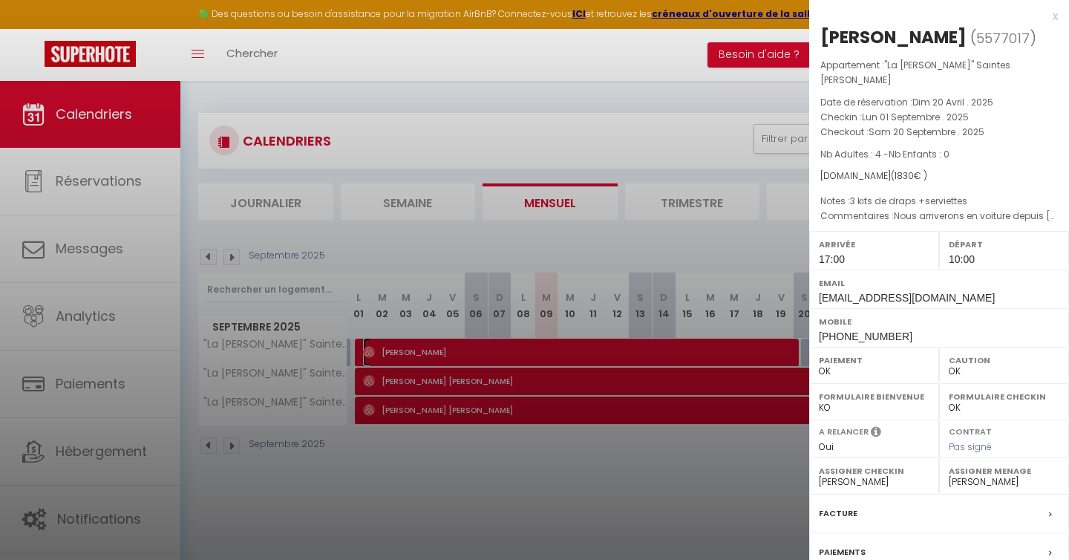
scroll to position [156, 0]
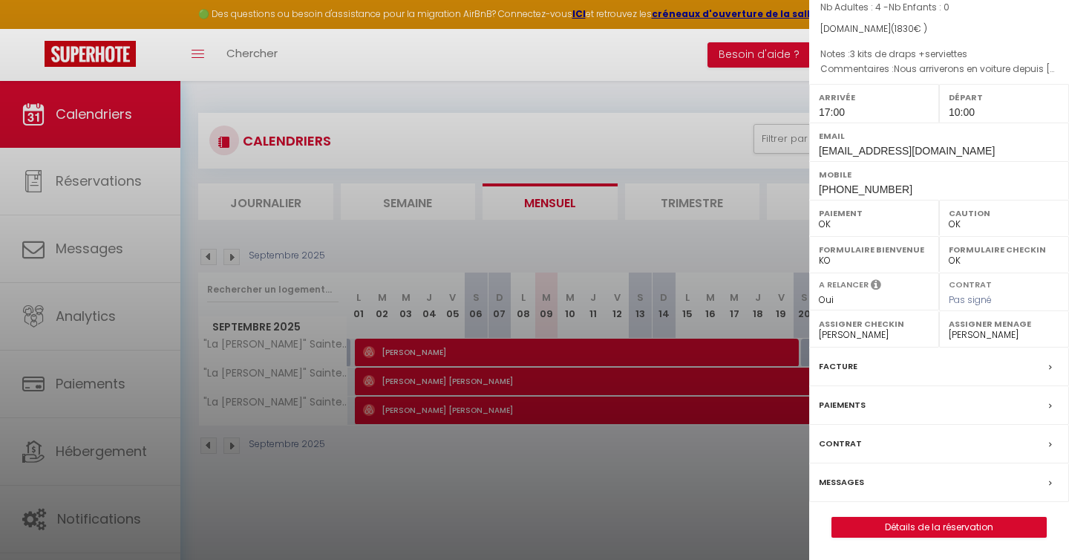
click at [841, 482] on label "Messages" at bounding box center [841, 482] width 45 height 16
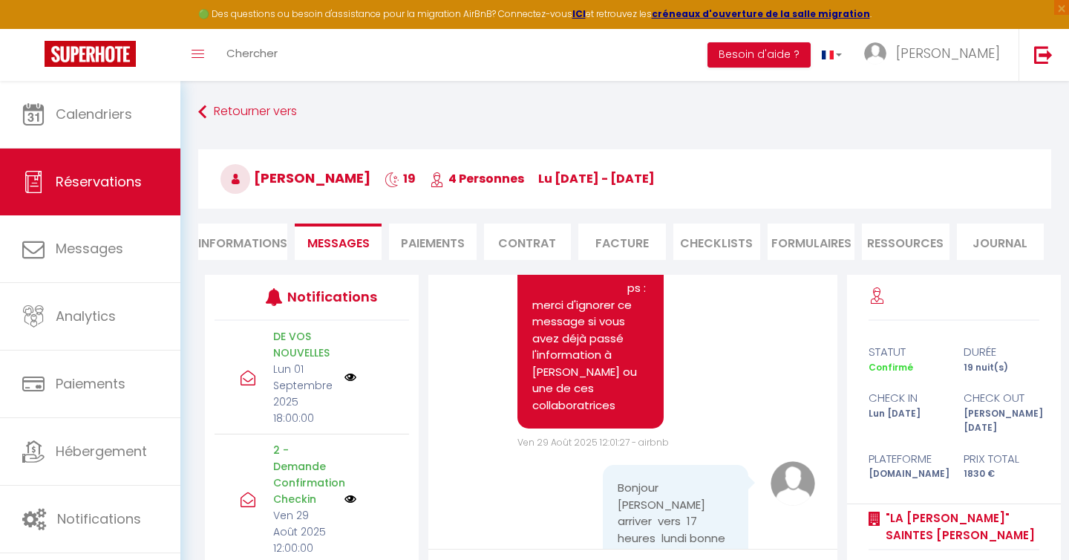
scroll to position [6125, 0]
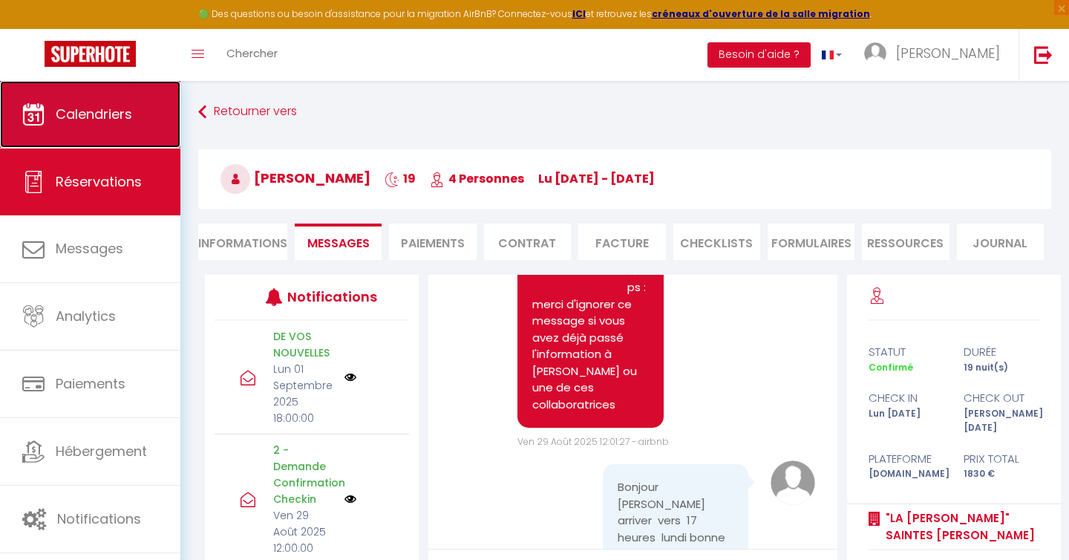
click at [102, 121] on span "Calendriers" at bounding box center [94, 114] width 76 height 19
